Goal: Task Accomplishment & Management: Manage account settings

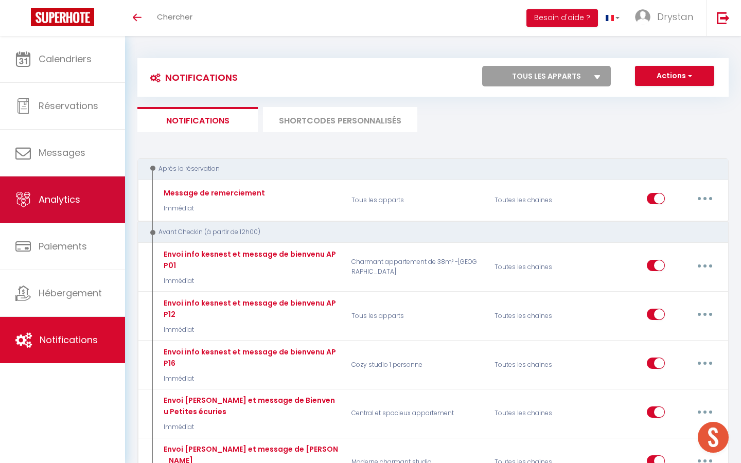
scroll to position [723, 0]
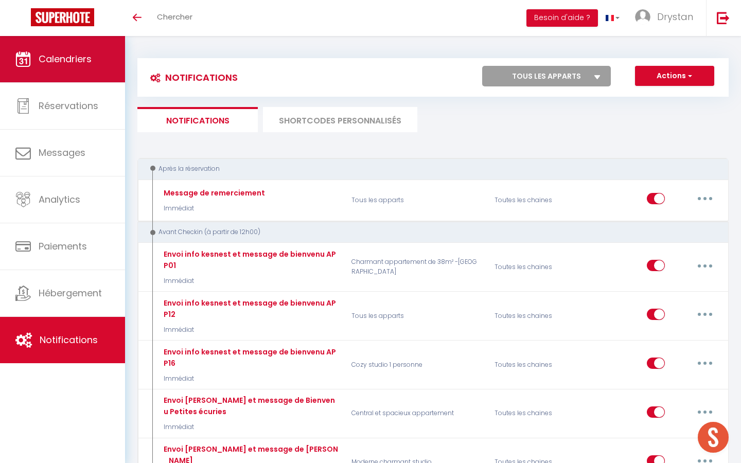
click at [29, 71] on link "Calendriers" at bounding box center [62, 59] width 125 height 46
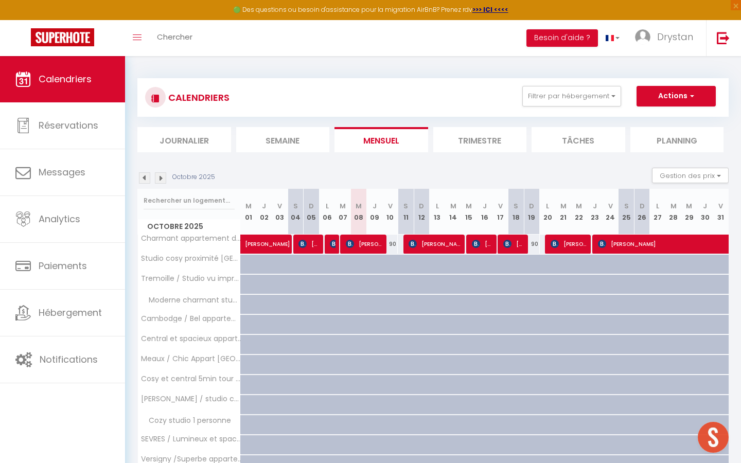
click at [669, 135] on li "Planning" at bounding box center [677, 139] width 94 height 25
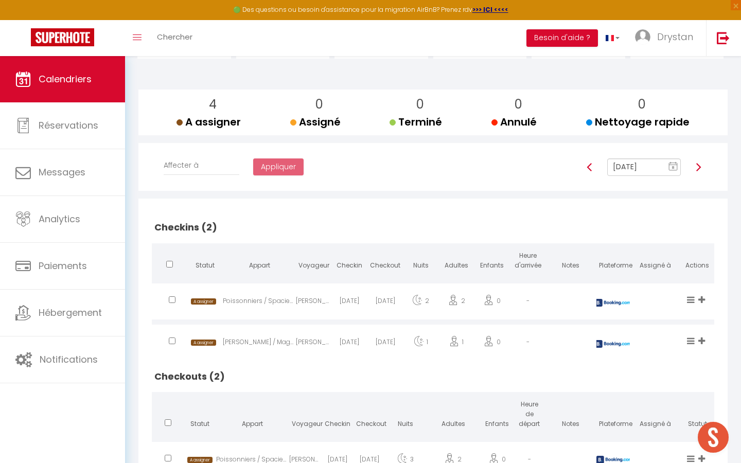
scroll to position [107, 0]
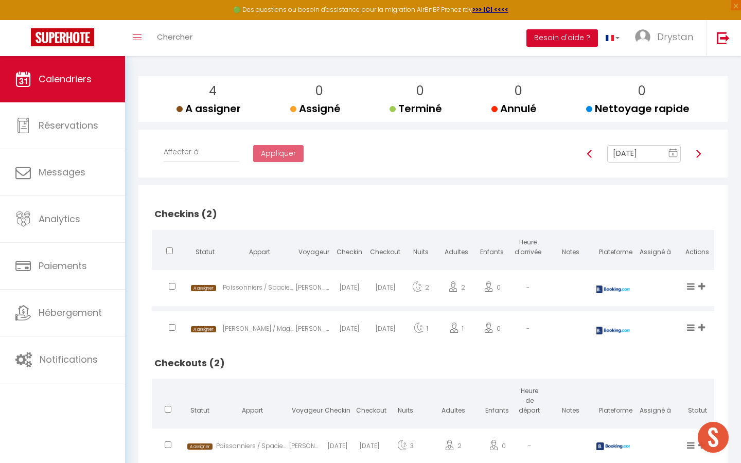
click at [702, 151] on img at bounding box center [698, 154] width 8 height 8
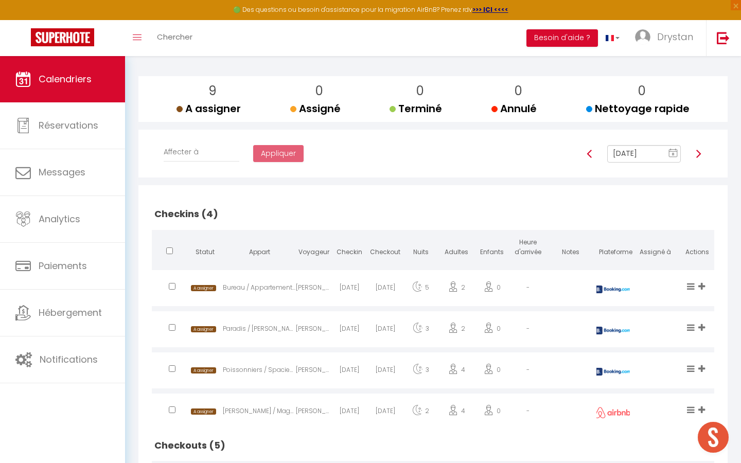
click at [696, 157] on img at bounding box center [698, 154] width 8 height 8
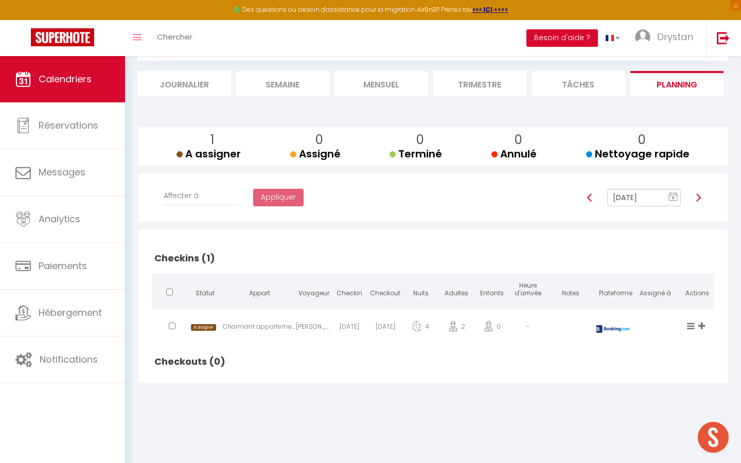
click at [697, 194] on img at bounding box center [698, 197] width 8 height 8
type input "[DATE]"
checkbox input "false"
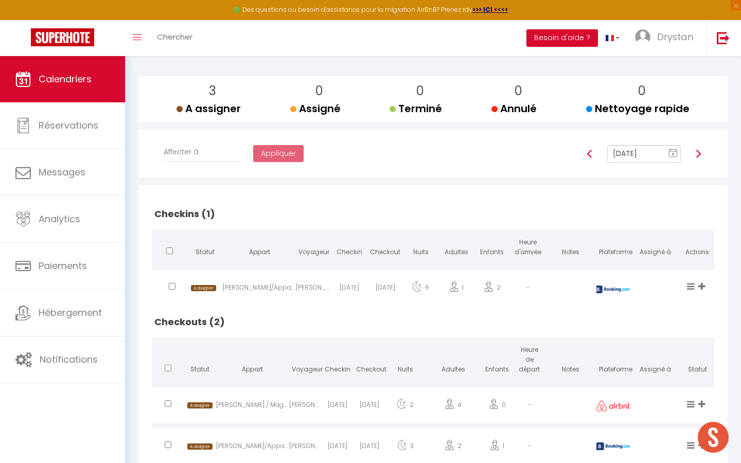
scroll to position [141, 0]
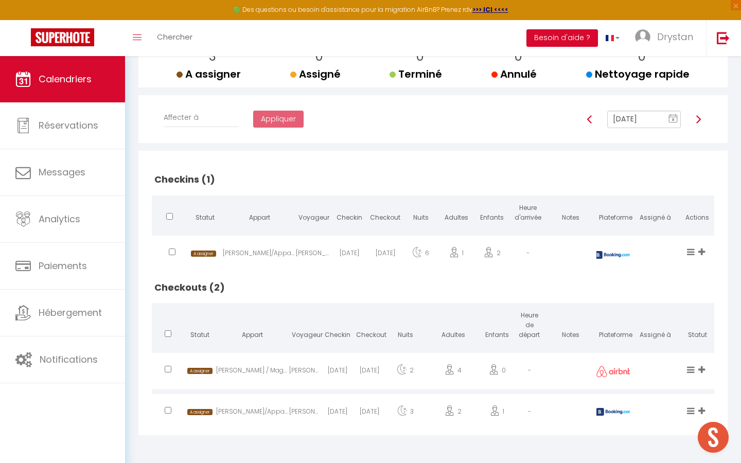
click at [698, 127] on div at bounding box center [698, 119] width 22 height 17
click at [699, 119] on img at bounding box center [698, 119] width 8 height 8
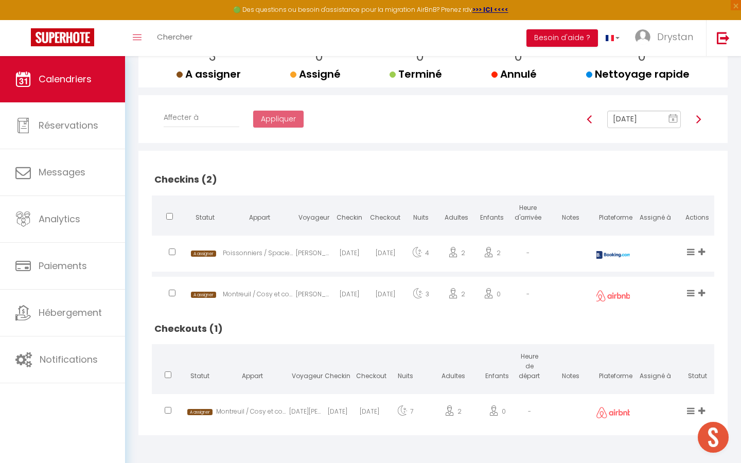
click at [699, 119] on img at bounding box center [698, 119] width 8 height 8
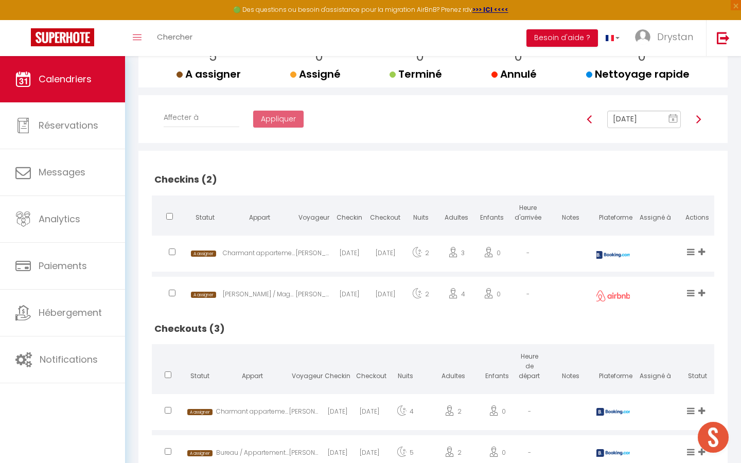
click at [699, 119] on img at bounding box center [698, 119] width 8 height 8
type input "[DATE]"
checkbox input "true"
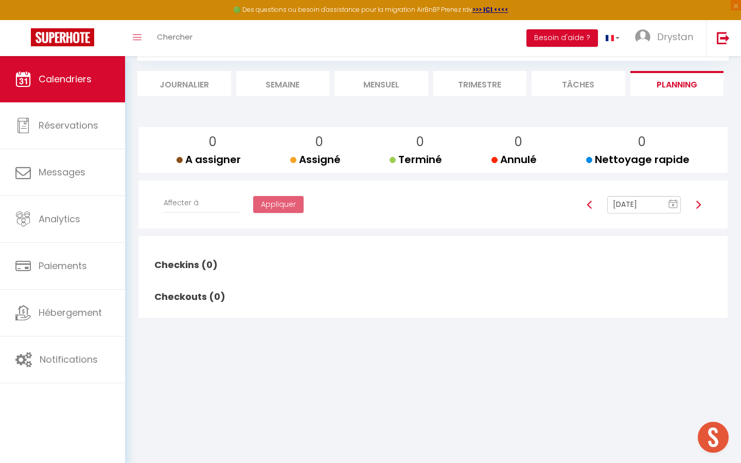
click at [699, 119] on div "0 A assigner A assigner 0 Assigné Assigné 0 Terminé Terminé 0 Annulé Annulé 0 N…" at bounding box center [432, 223] width 591 height 222
click at [699, 207] on img at bounding box center [698, 205] width 8 height 8
type input "[DATE]"
checkbox input "false"
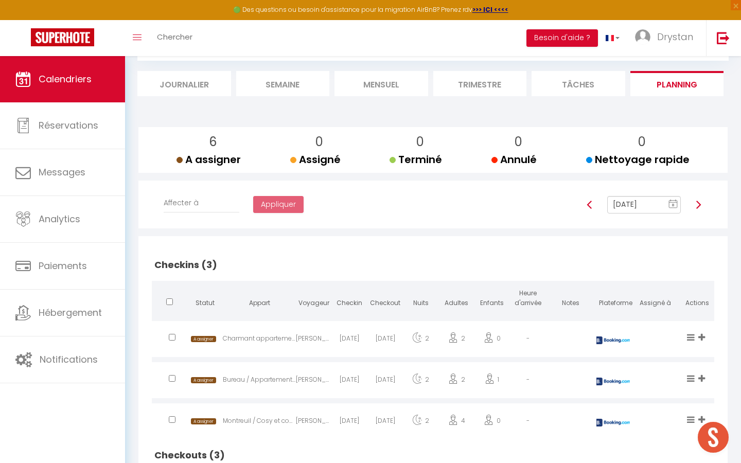
scroll to position [141, 0]
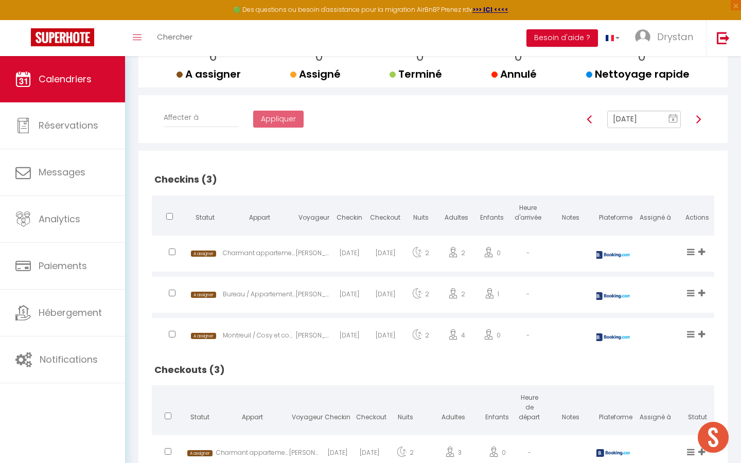
click at [700, 121] on img at bounding box center [698, 119] width 8 height 8
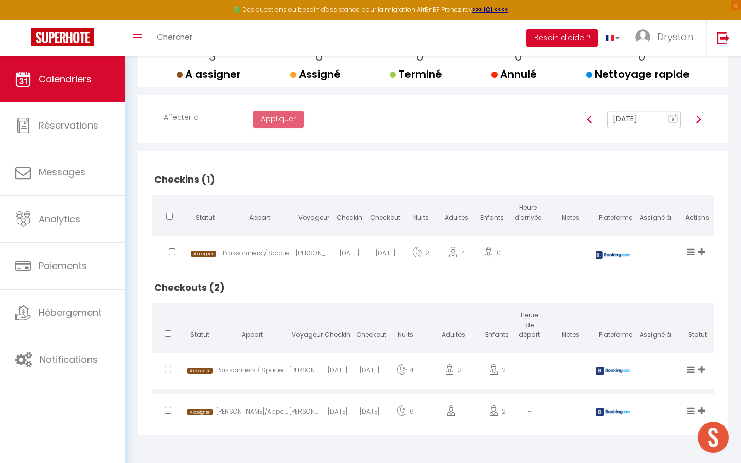
click at [700, 121] on img at bounding box center [698, 119] width 8 height 8
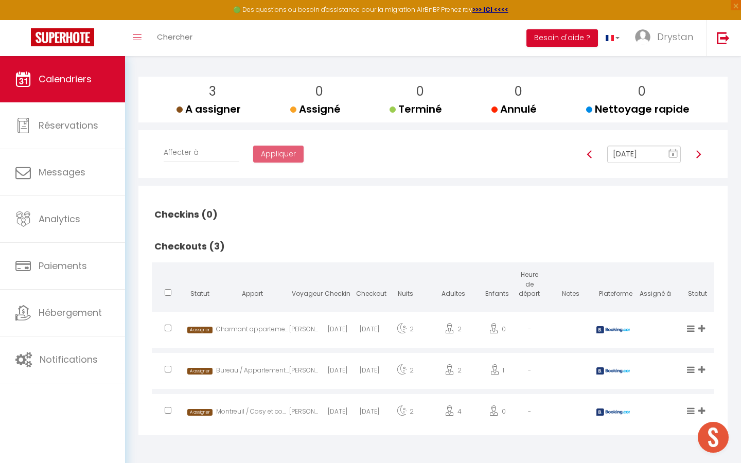
click at [700, 121] on div "3 A assigner A assigner 0 Assigné Assigné 0 Terminé Terminé 0 Annulé Annulé 0 N…" at bounding box center [433, 100] width 576 height 46
click at [698, 158] on img at bounding box center [698, 154] width 8 height 8
type input "[DATE]"
checkbox input "false"
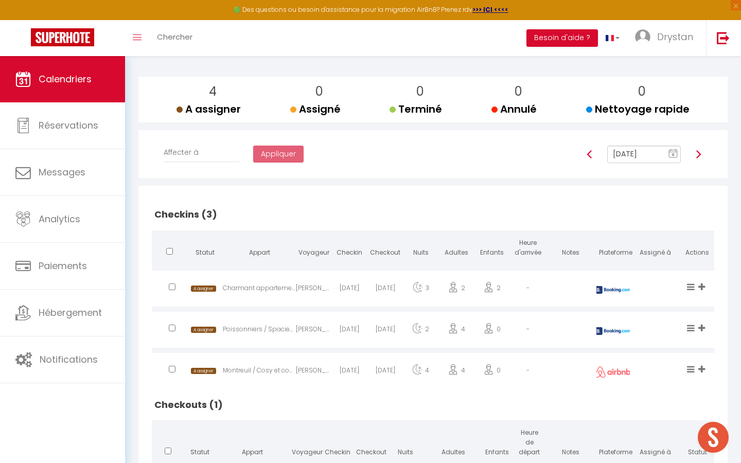
scroll to position [141, 0]
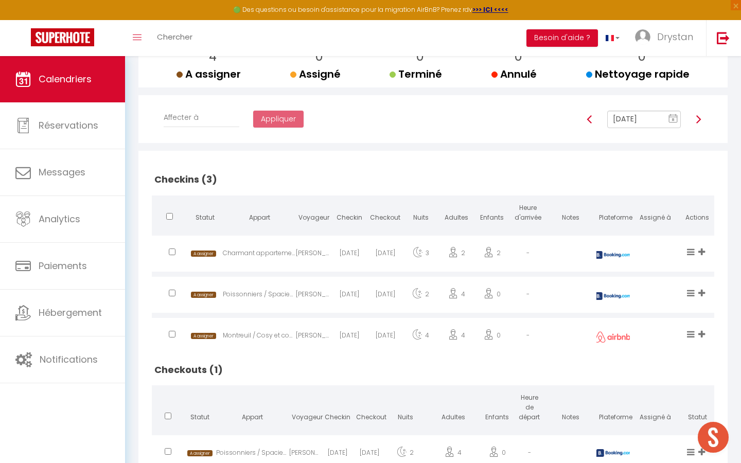
click at [698, 158] on div "Checkins (3) Statut Appart Voyageur Checkin Checkout Nuits Adultes Enfants Heur…" at bounding box center [433, 313] width 573 height 315
click at [694, 115] on link at bounding box center [698, 120] width 8 height 10
type input "[DATE]"
